Goal: Information Seeking & Learning: Learn about a topic

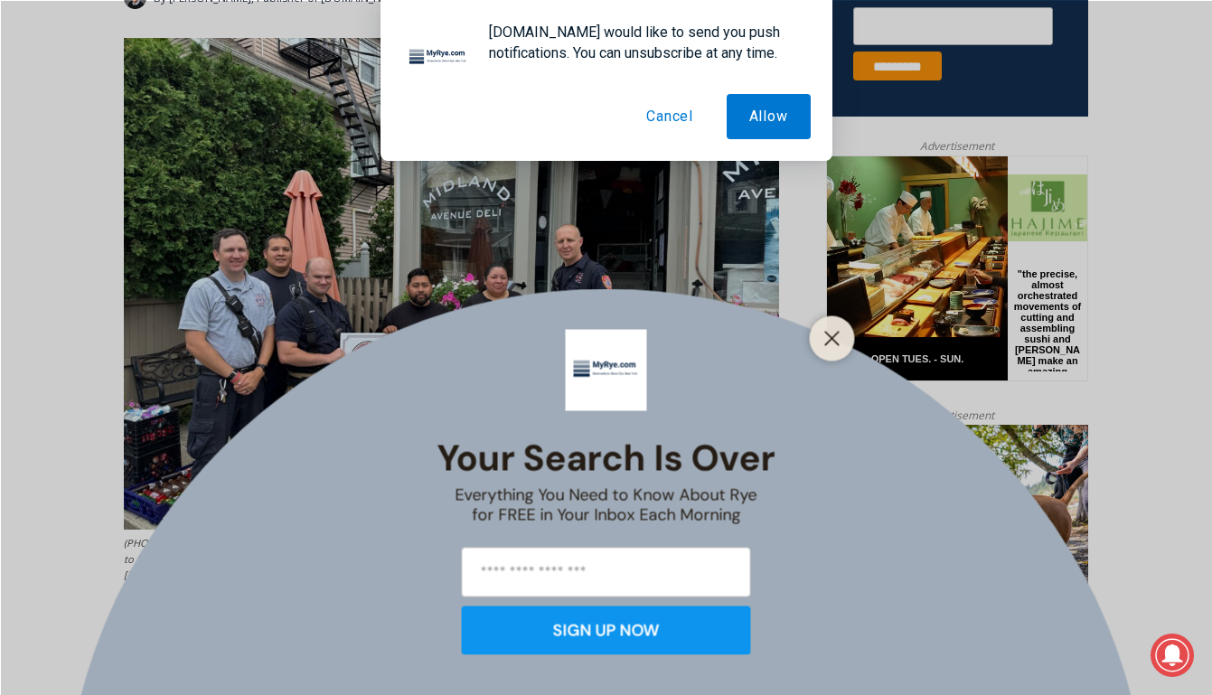
click at [653, 118] on button "Cancel" at bounding box center [670, 116] width 92 height 45
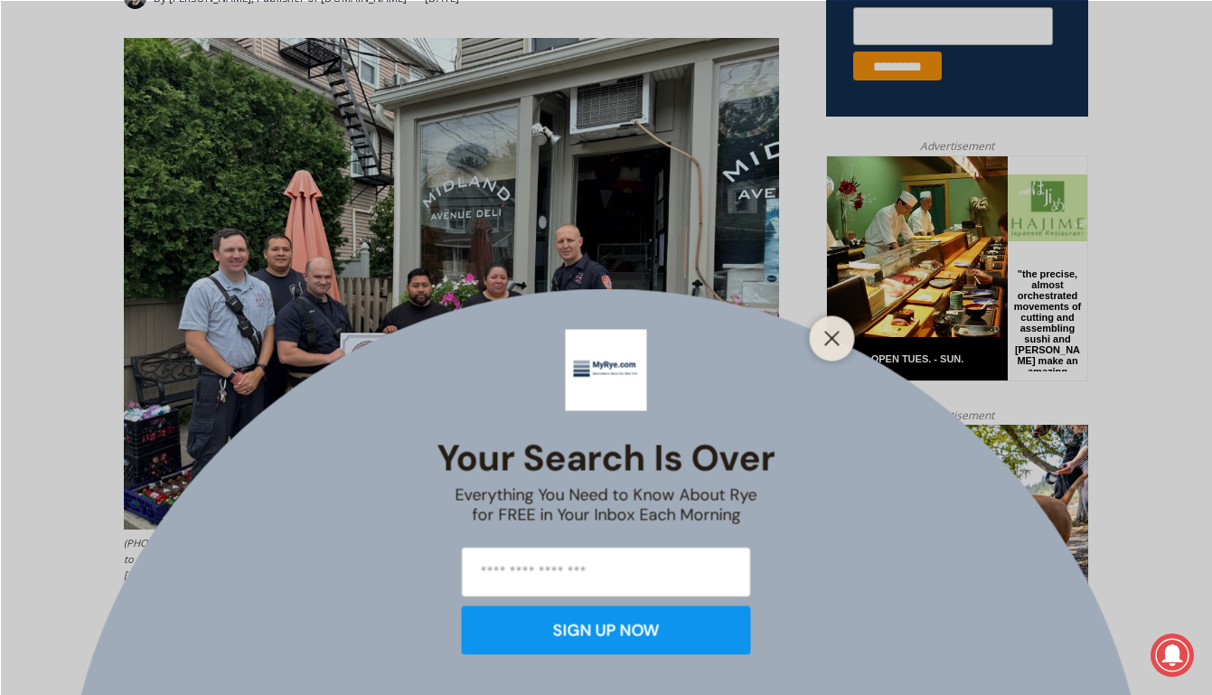
click at [815, 336] on div at bounding box center [832, 337] width 45 height 45
click at [832, 339] on line "Close" at bounding box center [831, 338] width 13 height 13
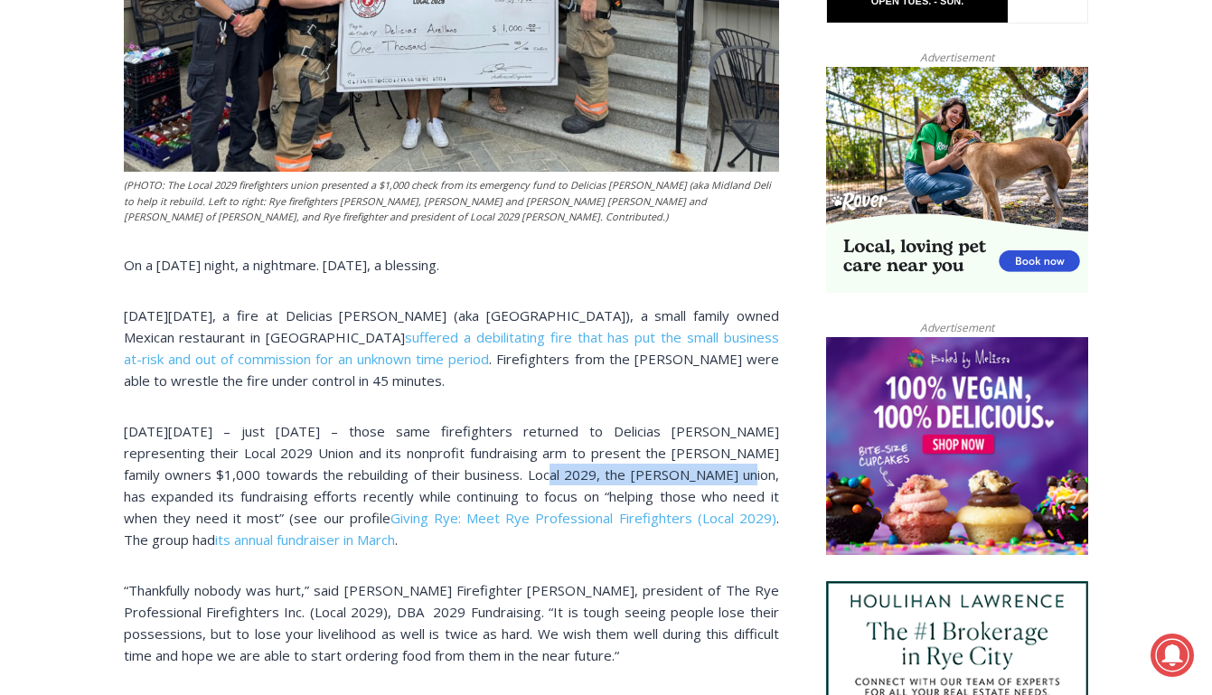
drag, startPoint x: 478, startPoint y: 472, endPoint x: 664, endPoint y: 458, distance: 186.7
click at [664, 458] on p "[DATE][DATE] – just [DATE] – those same firefighters returned to Delicias [PERS…" at bounding box center [451, 485] width 655 height 130
click at [635, 549] on div "(PHOTO: The Local 2029 firefighters union presented a $1,000 check from its eme…" at bounding box center [451, 583] width 655 height 1806
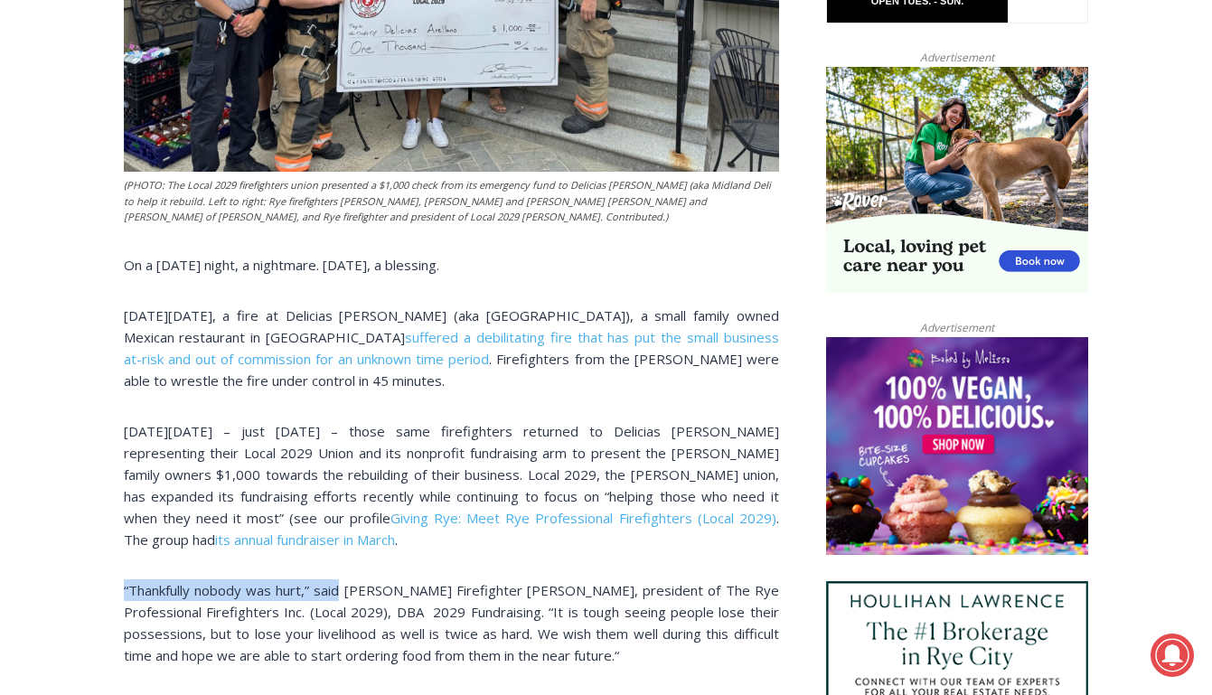
drag, startPoint x: 351, startPoint y: 587, endPoint x: 552, endPoint y: 574, distance: 202.0
click at [552, 579] on p "“Thankfully nobody was hurt,” said [PERSON_NAME] Firefighter [PERSON_NAME], pre…" at bounding box center [451, 622] width 655 height 87
copy p "“Thankfully nobody was hurt,” said"
click at [587, 605] on p "“Thankfully nobody was hurt,” said [PERSON_NAME] Firefighter [PERSON_NAME], pre…" at bounding box center [451, 622] width 655 height 87
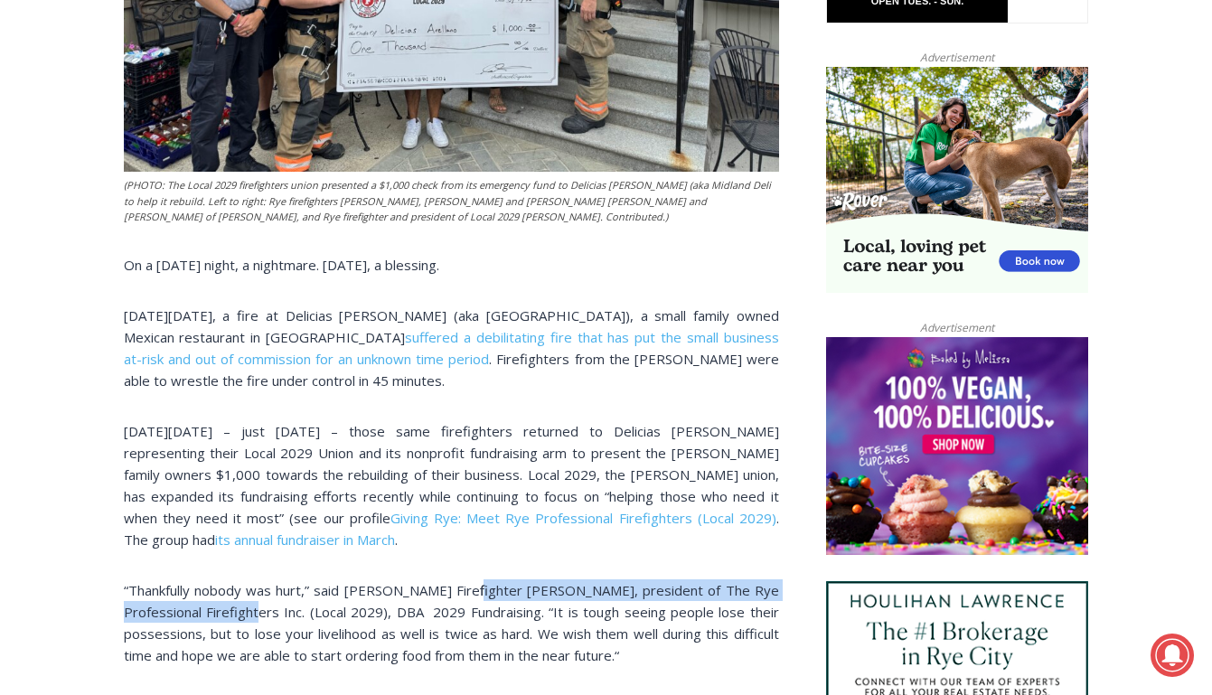
drag, startPoint x: 478, startPoint y: 585, endPoint x: 221, endPoint y: 602, distance: 257.3
click at [221, 602] on p "“Thankfully nobody was hurt,” said [PERSON_NAME] Firefighter [PERSON_NAME], pre…" at bounding box center [451, 622] width 655 height 87
copy p "[PERSON_NAME], president of The Rye Professional Firefighters Inc."
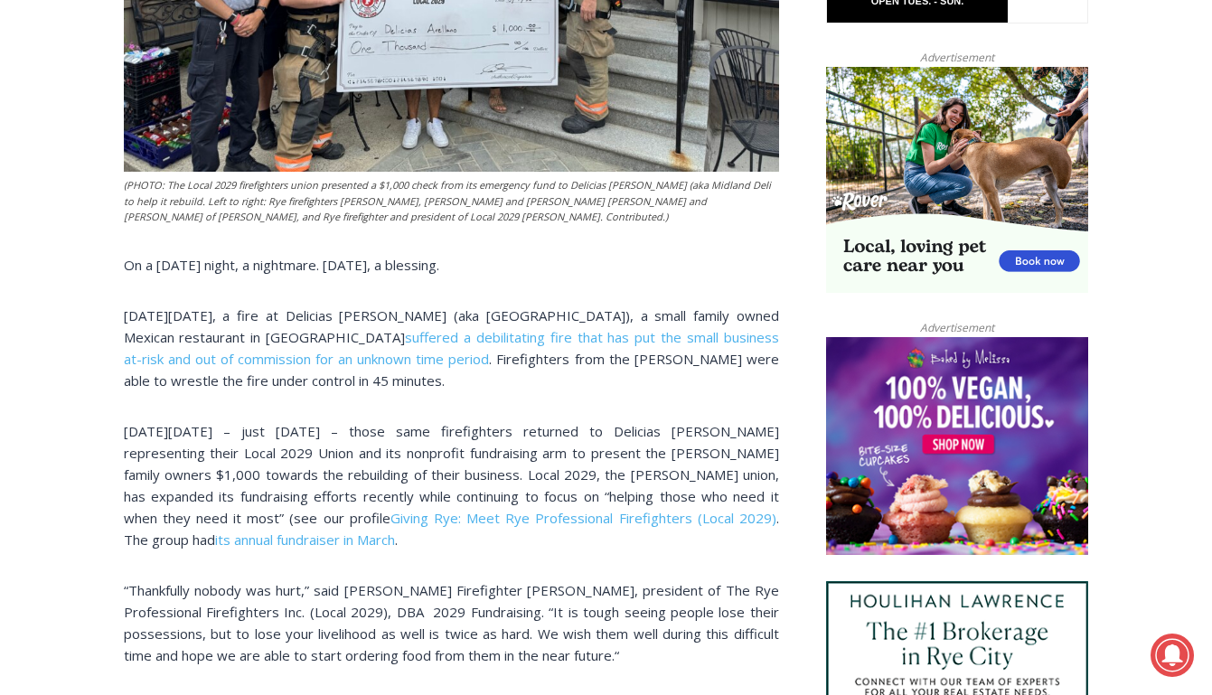
click at [625, 597] on p "“Thankfully nobody was hurt,” said [PERSON_NAME] Firefighter [PERSON_NAME], pre…" at bounding box center [451, 622] width 655 height 87
drag, startPoint x: 550, startPoint y: 587, endPoint x: 477, endPoint y: 579, distance: 73.6
click at [477, 579] on p "“Thankfully nobody was hurt,” said [PERSON_NAME] Firefighter [PERSON_NAME], pre…" at bounding box center [451, 622] width 655 height 87
click at [623, 599] on p "“Thankfully nobody was hurt,” said [PERSON_NAME] Firefighter [PERSON_NAME], pre…" at bounding box center [451, 622] width 655 height 87
